Goal: Task Accomplishment & Management: Manage account settings

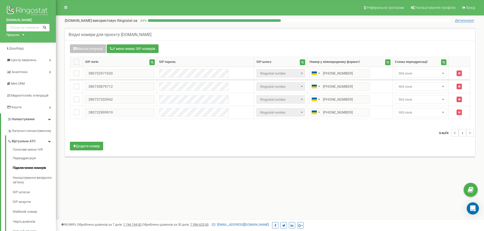
click at [429, 79] on td "Не призначено 905 лінія Перерва 905 лінії, дзвінок на 902 main тимчасова переад…" at bounding box center [420, 73] width 56 height 13
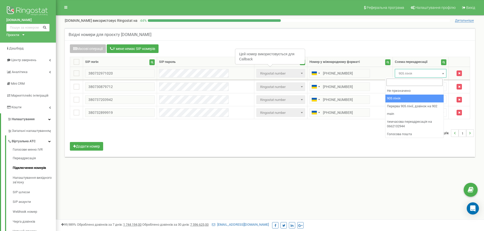
click at [429, 76] on span "905 лінія" at bounding box center [420, 73] width 48 height 7
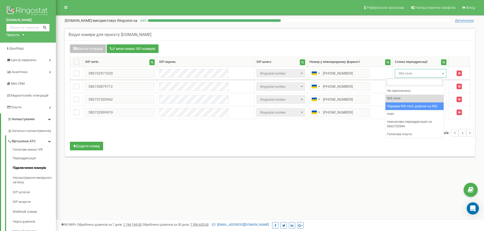
select select "173564"
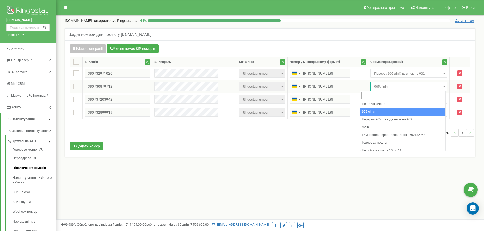
click at [395, 90] on span "905 лінія" at bounding box center [409, 86] width 74 height 7
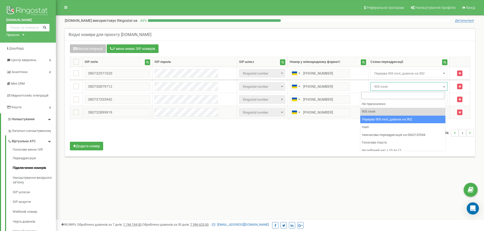
select select "173564"
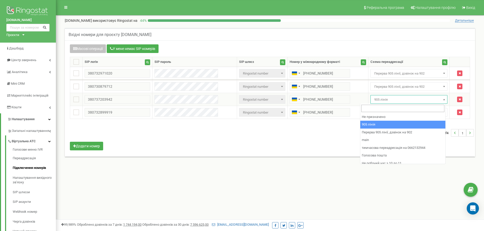
click at [387, 98] on span "905 лінія" at bounding box center [409, 99] width 74 height 7
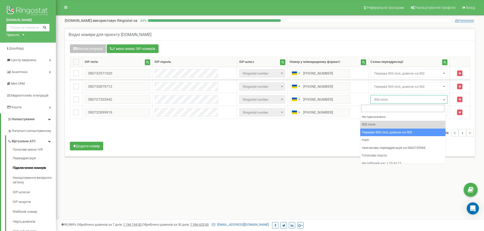
select select "173564"
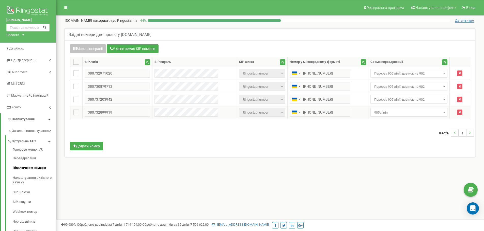
drag, startPoint x: 382, startPoint y: 113, endPoint x: 382, endPoint y: 117, distance: 3.6
click at [382, 114] on span "905 лінія" at bounding box center [409, 112] width 74 height 7
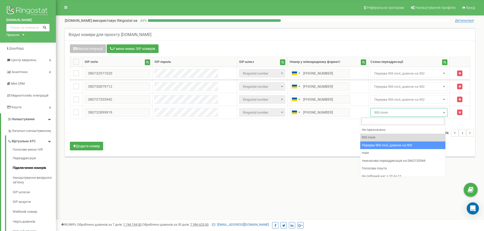
select select "173564"
